Goal: Information Seeking & Learning: Learn about a topic

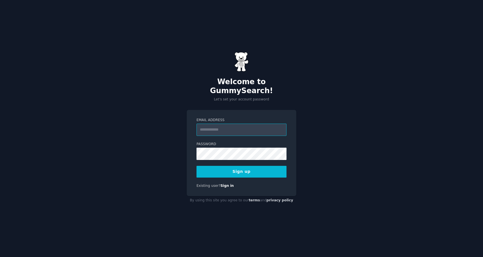
click at [243, 126] on input "Email Address" at bounding box center [242, 130] width 90 height 12
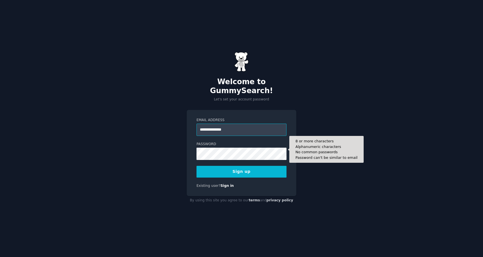
type input "**********"
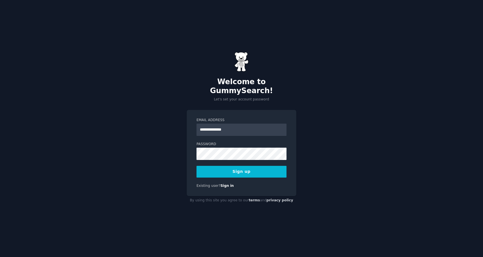
click at [260, 142] on label "Password" at bounding box center [242, 144] width 90 height 5
click at [254, 167] on button "Sign up" at bounding box center [242, 172] width 90 height 12
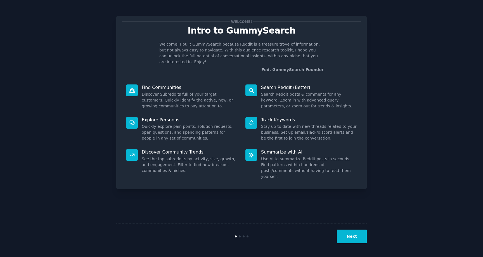
click at [358, 241] on button "Next" at bounding box center [352, 237] width 30 height 14
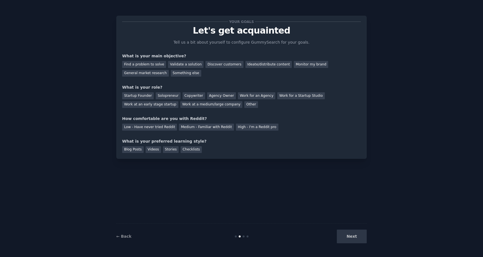
click at [354, 237] on div "Next" at bounding box center [325, 237] width 84 height 14
click at [147, 64] on div "Find a problem to solve" at bounding box center [144, 64] width 44 height 7
click at [350, 241] on div "Next" at bounding box center [325, 237] width 84 height 14
click at [144, 96] on div "Startup Founder" at bounding box center [138, 95] width 32 height 7
click at [193, 128] on div "Medium - Familiar with Reddit" at bounding box center [206, 127] width 55 height 7
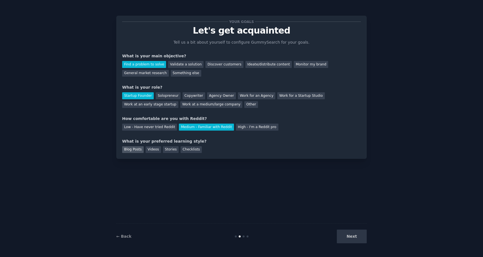
click at [139, 150] on div "Blog Posts" at bounding box center [133, 149] width 22 height 7
click at [156, 150] on div "Videos" at bounding box center [153, 149] width 15 height 7
click at [134, 147] on div "Blog Posts" at bounding box center [133, 149] width 22 height 7
click at [353, 238] on button "Next" at bounding box center [352, 237] width 30 height 14
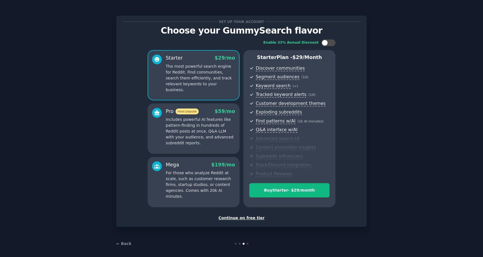
click at [247, 219] on div "Continue on free tier" at bounding box center [241, 218] width 239 height 6
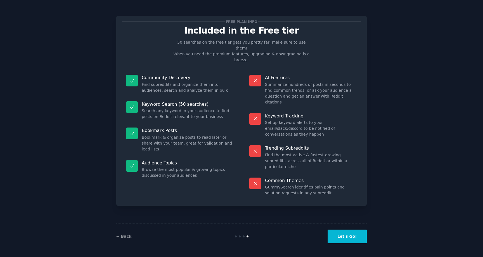
click at [344, 236] on button "Let's Go!" at bounding box center [347, 237] width 39 height 14
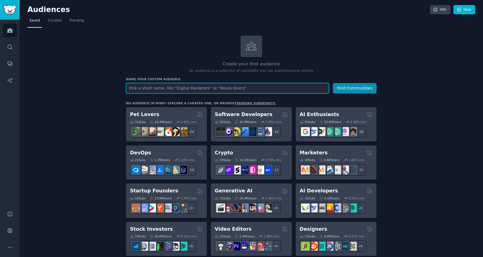
click at [261, 88] on input "text" at bounding box center [227, 88] width 203 height 10
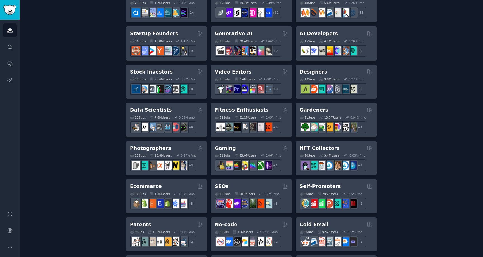
scroll to position [156, 0]
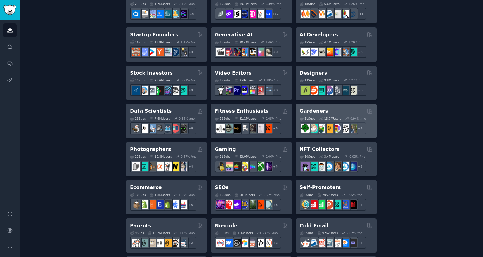
click at [342, 107] on div "Gardeners 11 Sub s 13.7M Users 0.94 % /mo + 4" at bounding box center [336, 121] width 81 height 34
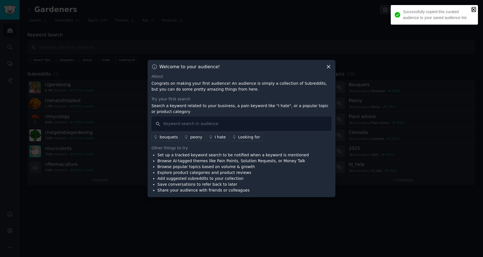
click at [474, 9] on icon "close" at bounding box center [473, 9] width 3 height 3
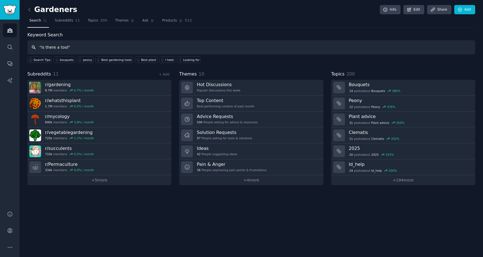
type input ""is there a tool""
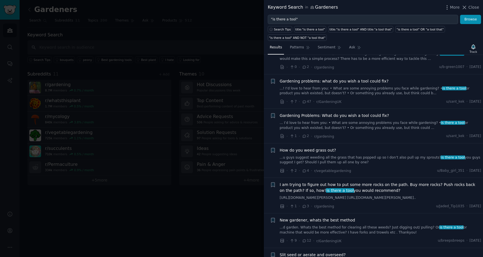
scroll to position [133, 0]
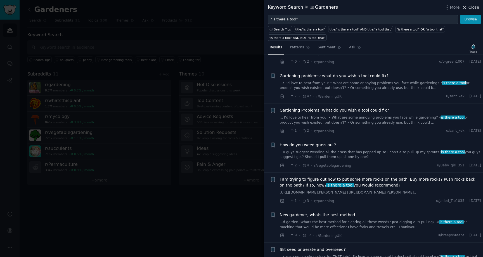
click at [474, 7] on span "Close" at bounding box center [474, 7] width 11 height 6
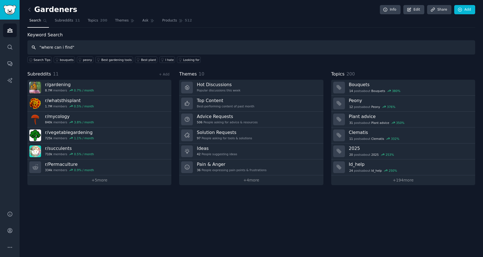
type input ""where can i find""
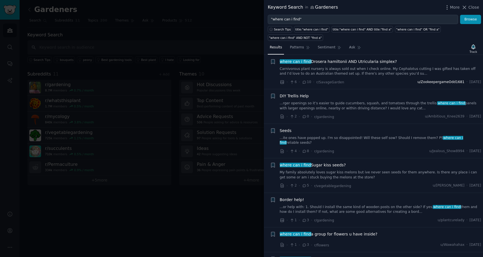
scroll to position [439, 0]
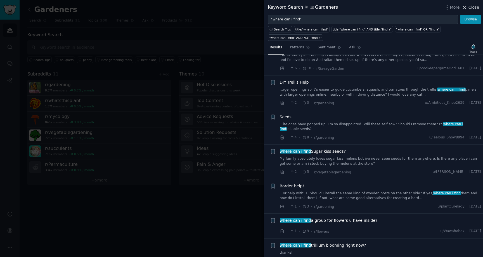
click at [476, 8] on span "Close" at bounding box center [474, 7] width 11 height 6
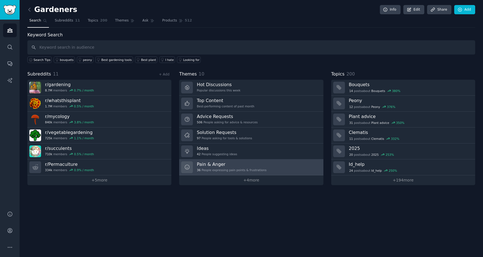
click at [223, 164] on h3 "Pain & Anger" at bounding box center [232, 164] width 70 height 6
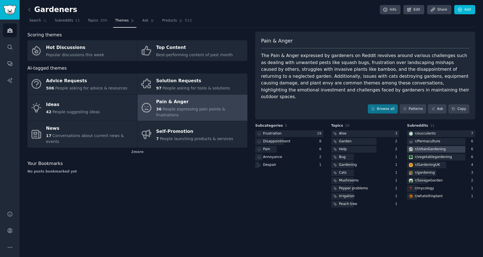
click at [442, 147] on div "r/ UrbanGardening" at bounding box center [430, 149] width 31 height 5
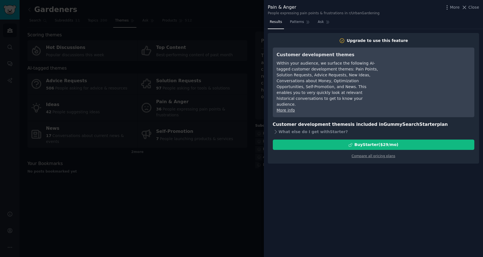
click at [232, 196] on div at bounding box center [241, 128] width 483 height 257
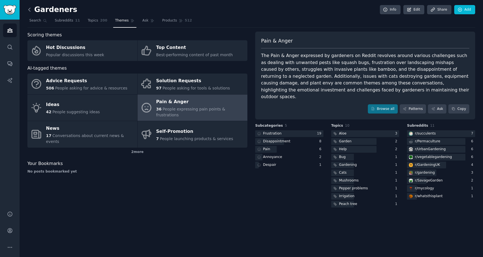
click at [29, 9] on icon at bounding box center [30, 9] width 2 height 3
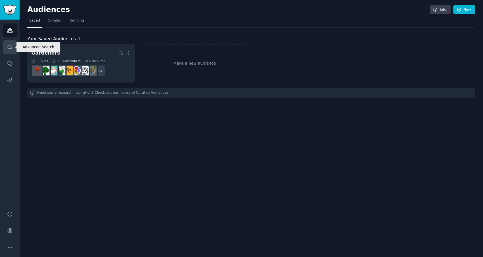
click at [12, 48] on icon "Sidebar" at bounding box center [10, 47] width 6 height 6
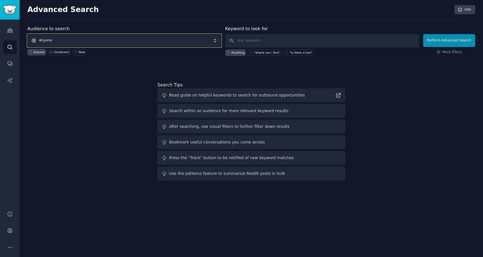
click at [109, 45] on span "Anyone" at bounding box center [124, 40] width 194 height 13
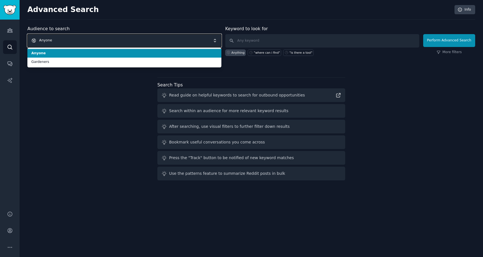
click at [110, 45] on span "Anyone" at bounding box center [124, 40] width 194 height 13
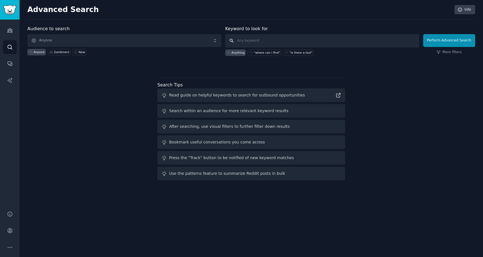
click at [255, 39] on input "text" at bounding box center [322, 40] width 194 height 13
click at [449, 54] on link "More filters" at bounding box center [449, 52] width 25 height 5
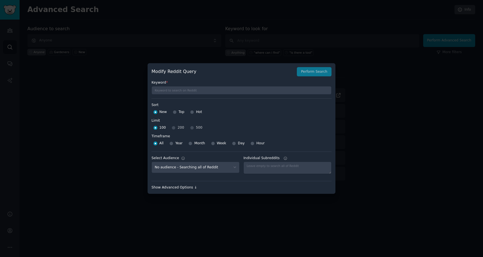
click at [185, 188] on div "Show Advanced Options ↓" at bounding box center [242, 187] width 180 height 5
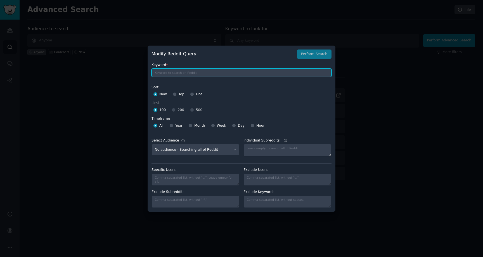
click at [234, 73] on input "text" at bounding box center [242, 73] width 180 height 8
type input "fun"
